Goal: Find specific page/section: Find specific page/section

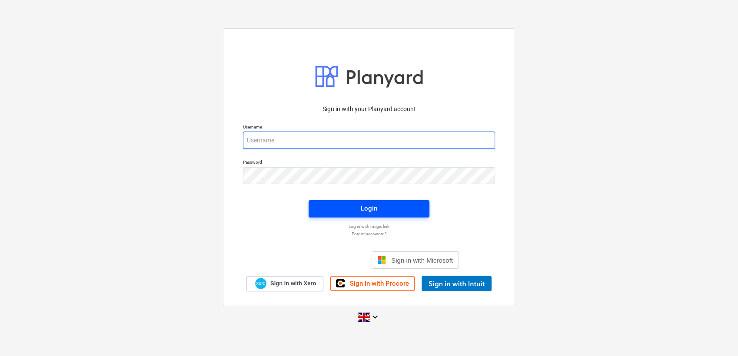
type input "[PERSON_NAME][EMAIL_ADDRESS][PERSON_NAME][DOMAIN_NAME]"
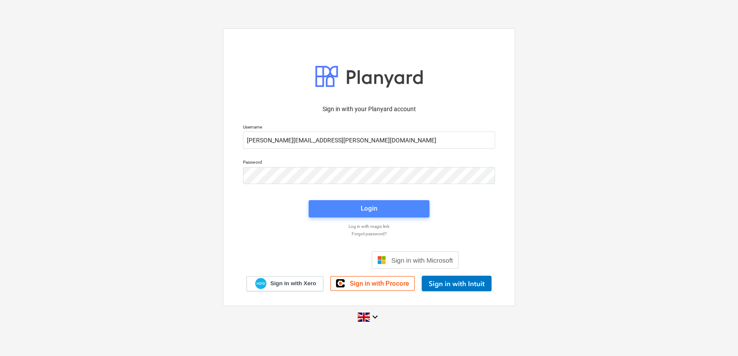
click at [360, 207] on span "Login" at bounding box center [369, 208] width 100 height 11
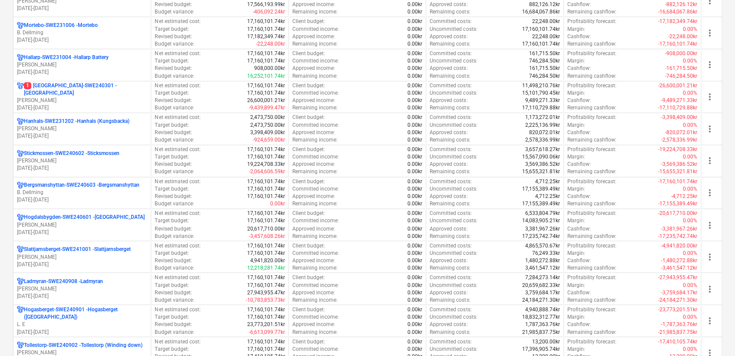
scroll to position [780, 0]
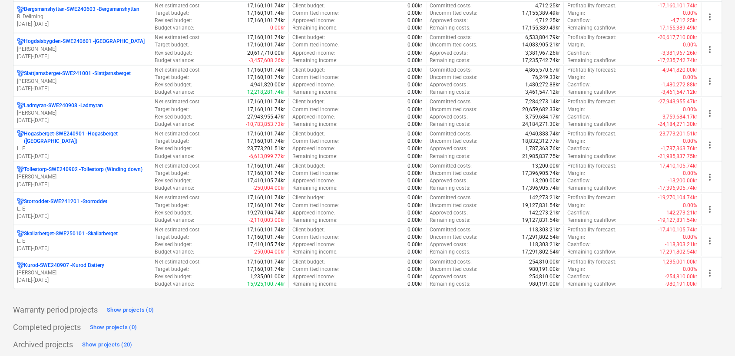
click at [38, 145] on p "L. E" at bounding box center [82, 148] width 130 height 7
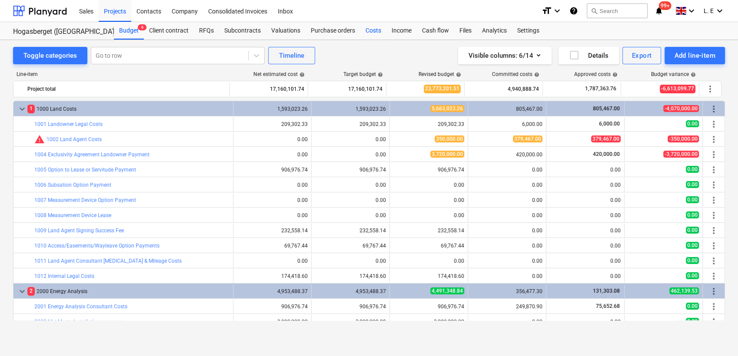
click at [370, 33] on div "Costs" at bounding box center [373, 30] width 26 height 17
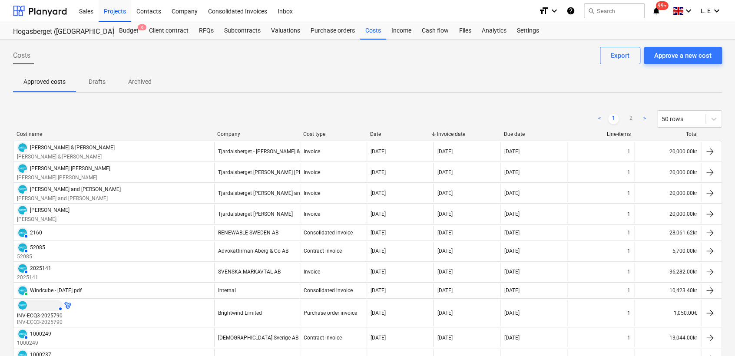
click at [226, 137] on div "Cost name Company Cost type Date Invoice date Due date Line-items Total" at bounding box center [367, 136] width 709 height 10
click at [228, 134] on div "Company" at bounding box center [256, 134] width 79 height 6
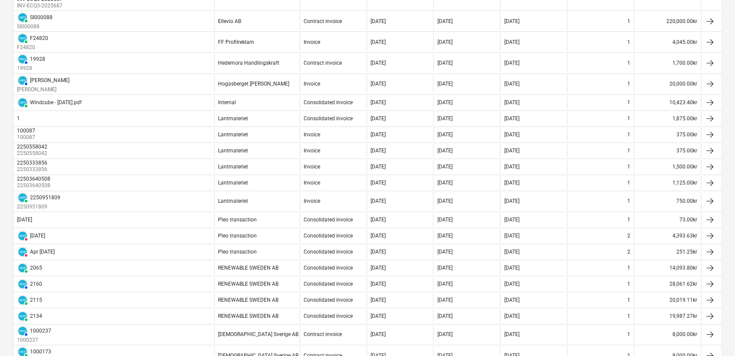
scroll to position [338, 0]
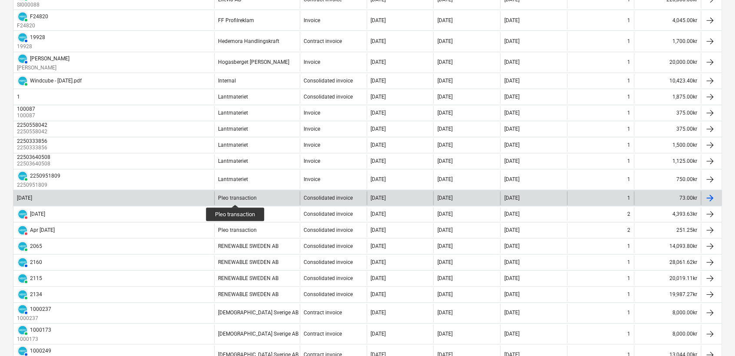
click at [236, 197] on div "Pleo transaction" at bounding box center [237, 198] width 39 height 6
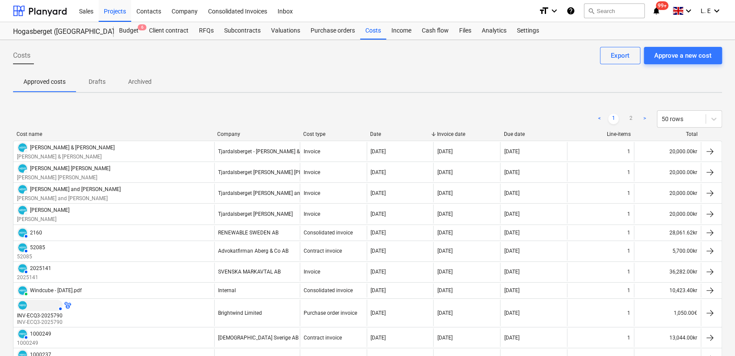
click at [233, 132] on div "Company" at bounding box center [256, 134] width 79 height 6
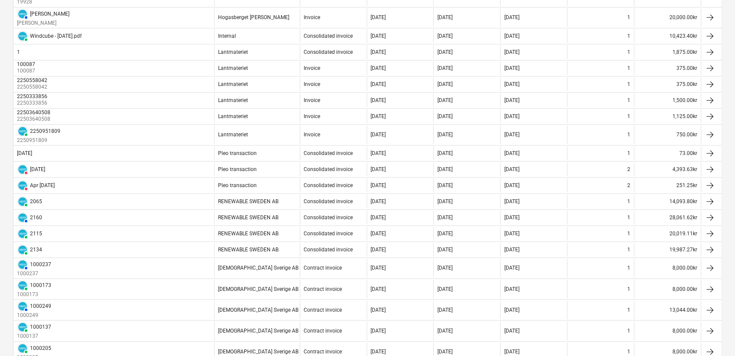
scroll to position [230, 0]
